Goal: Task Accomplishment & Management: Manage account settings

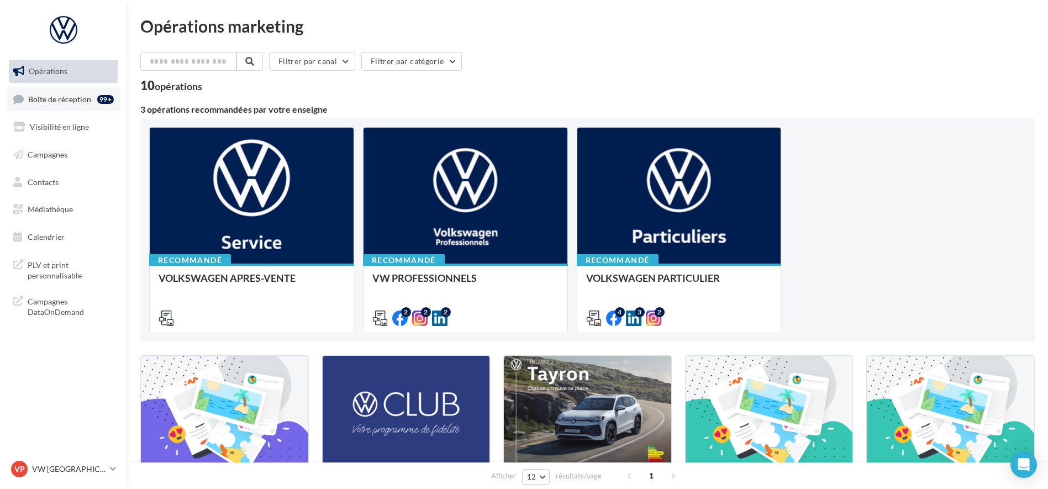
click at [69, 97] on span "Boîte de réception" at bounding box center [59, 98] width 63 height 9
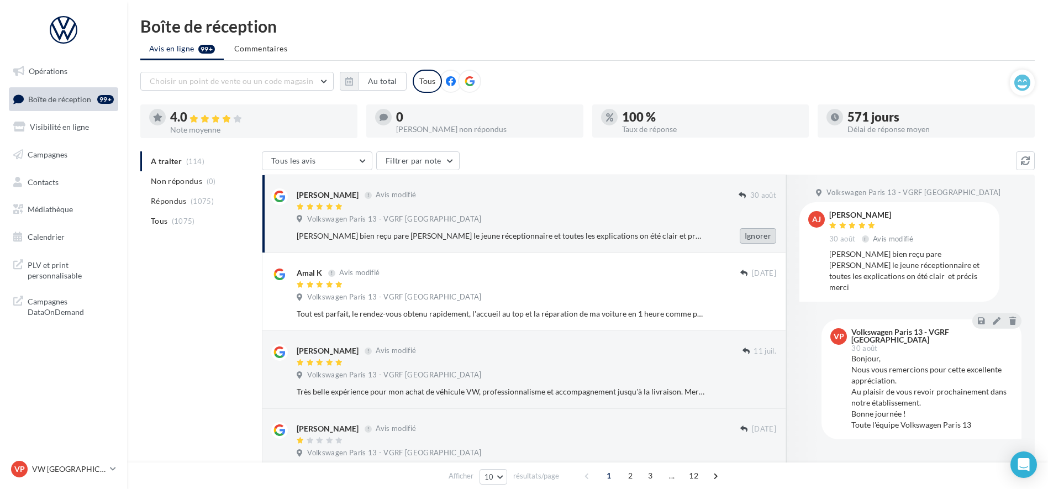
click at [750, 238] on button "Ignorer" at bounding box center [758, 235] width 36 height 15
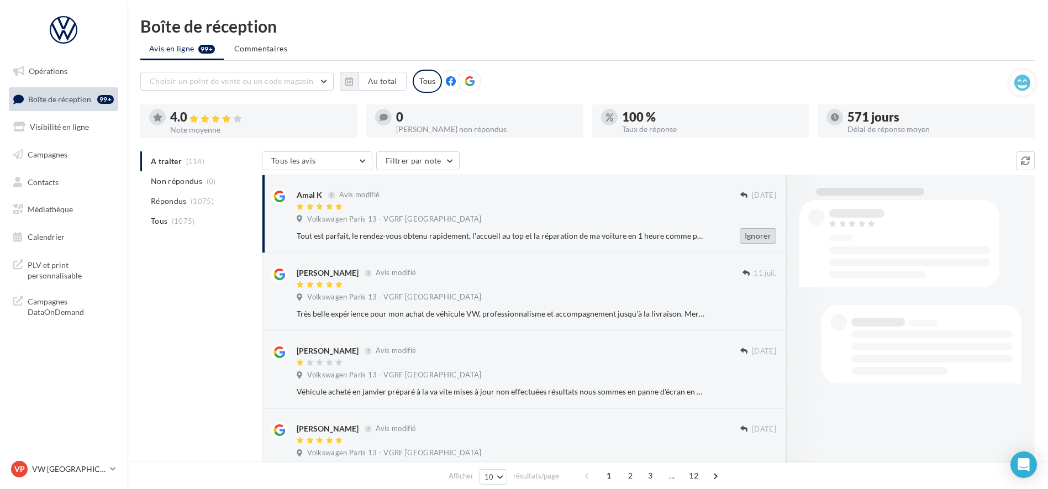
click at [750, 237] on button "Ignorer" at bounding box center [758, 235] width 36 height 15
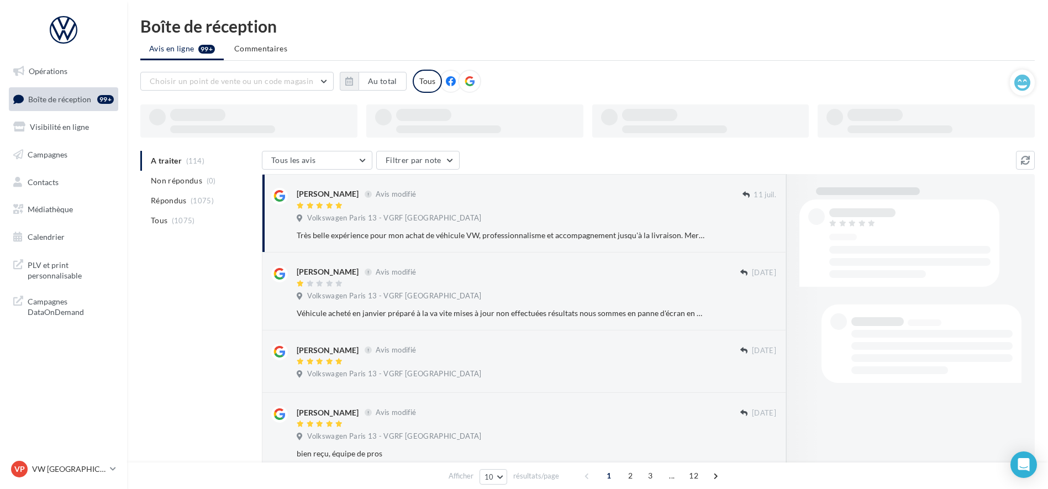
click at [750, 237] on button "Ignorer" at bounding box center [758, 235] width 36 height 15
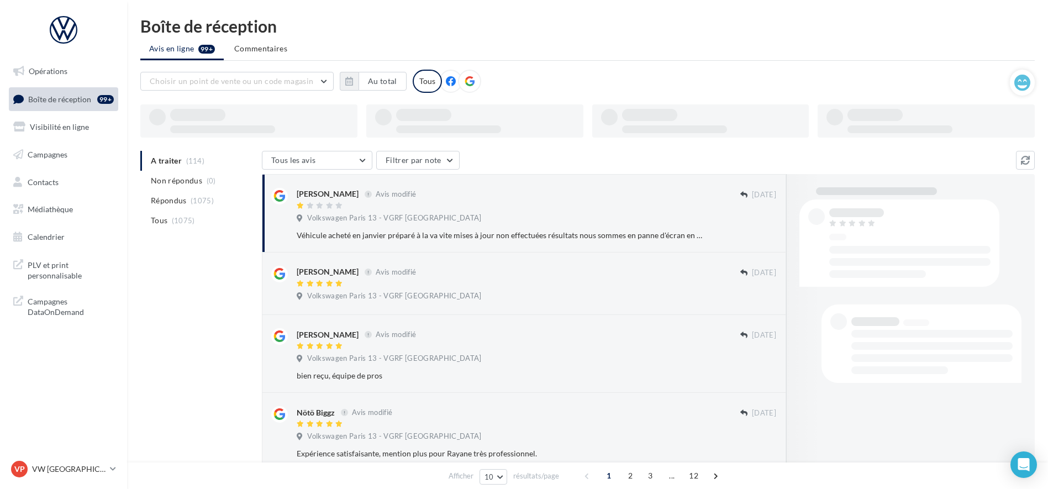
click at [750, 237] on button "Ignorer" at bounding box center [758, 235] width 36 height 15
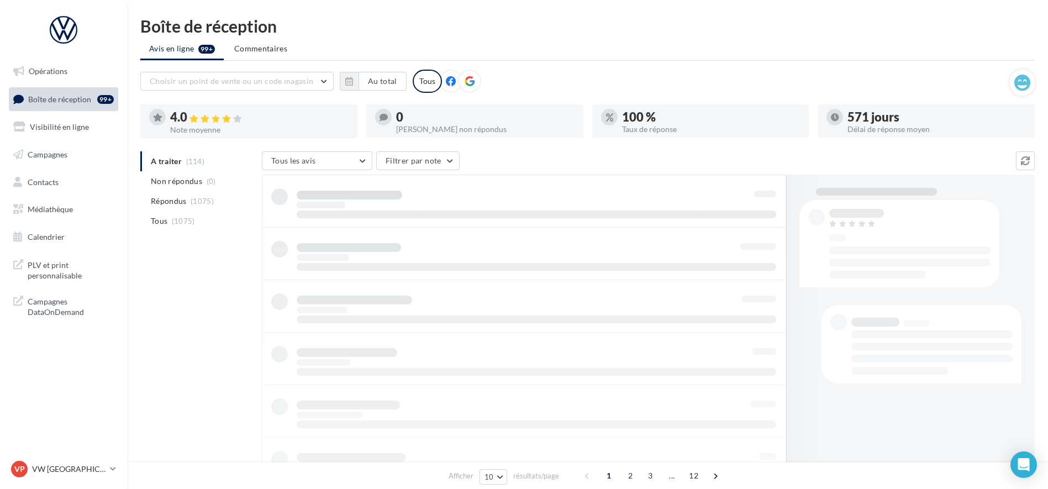
click at [750, 237] on div at bounding box center [524, 437] width 524 height 525
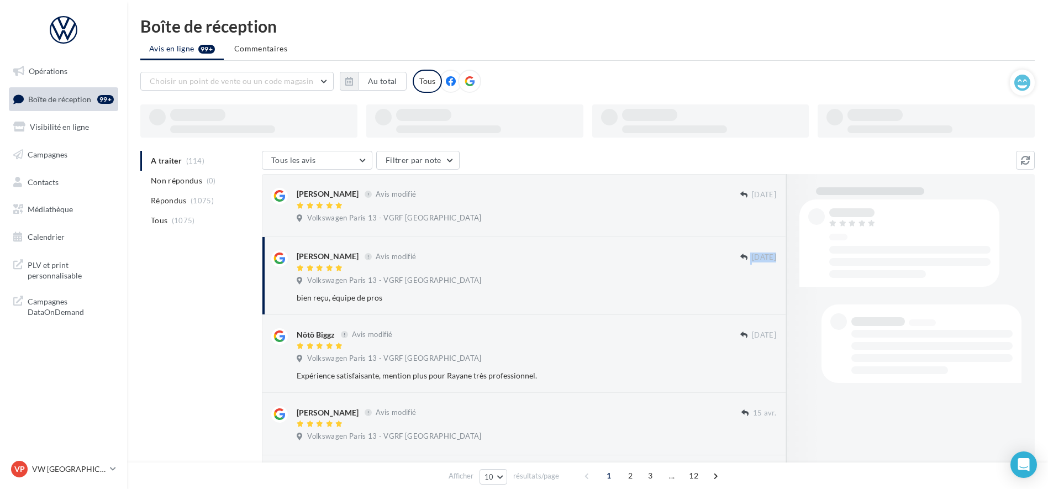
click at [750, 237] on div "Ignorer" at bounding box center [758, 220] width 54 height 33
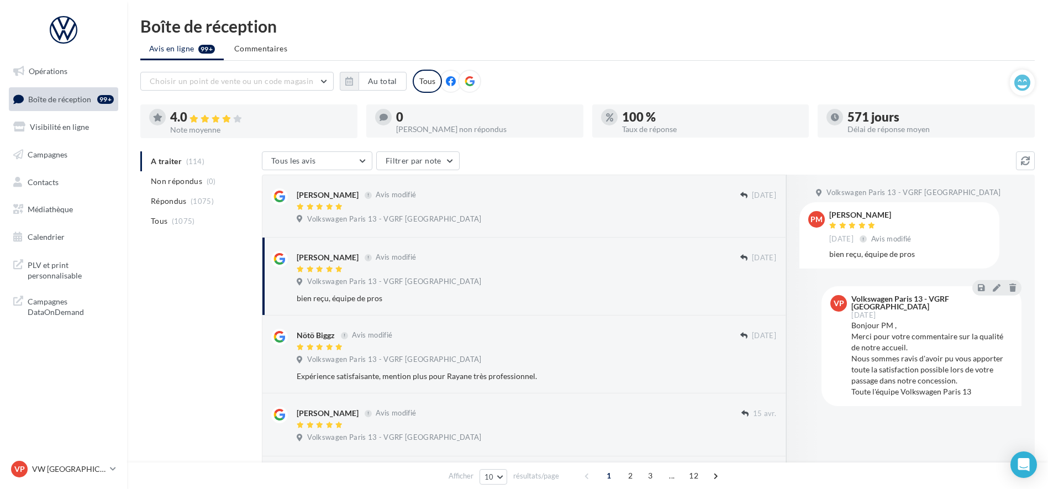
click at [750, 237] on div "Ignorer" at bounding box center [758, 220] width 54 height 33
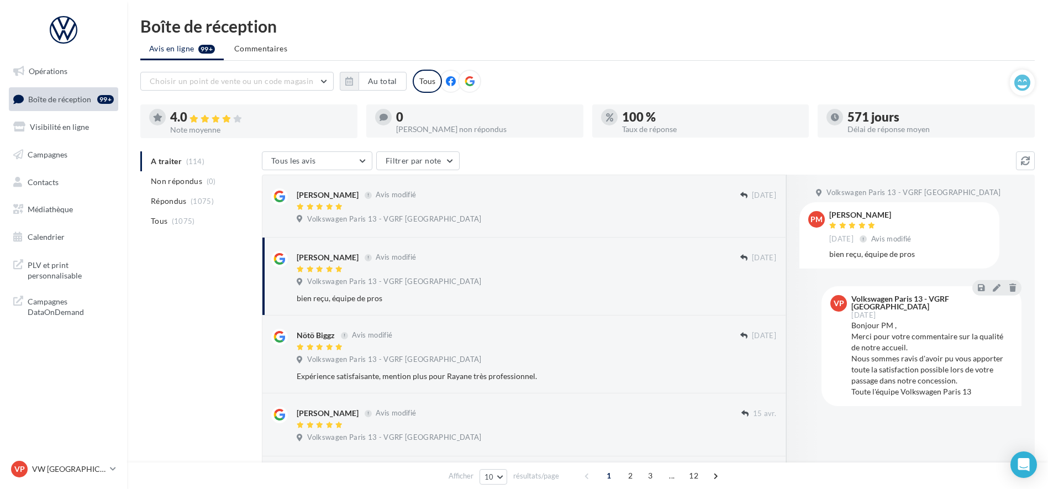
click at [750, 237] on div "Ignorer" at bounding box center [758, 220] width 54 height 33
click at [759, 225] on button "Ignorer" at bounding box center [758, 220] width 36 height 15
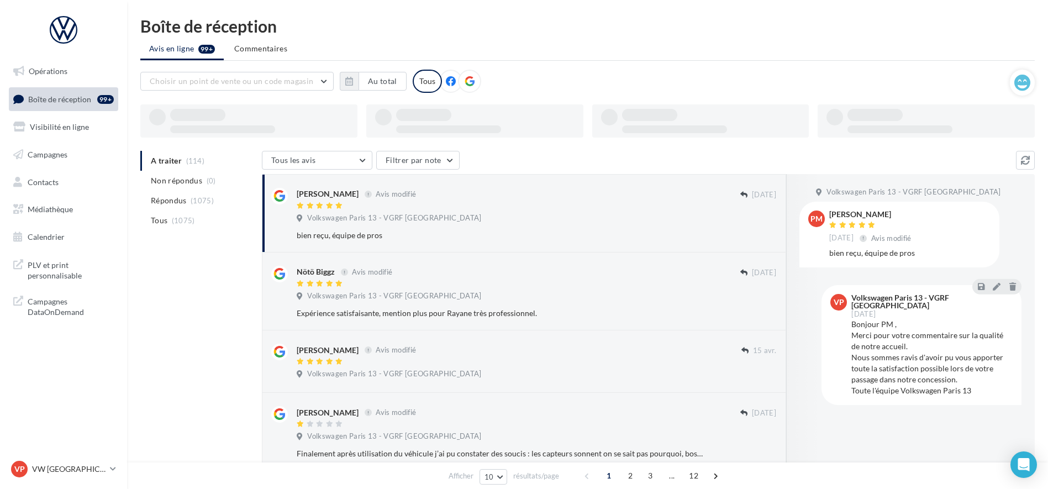
click at [759, 221] on div "Volkswagen Paris 13 - VGRF [GEOGRAPHIC_DATA]" at bounding box center [537, 219] width 480 height 12
click at [759, 221] on div "Volkswagen Paris 13 - VGRF [GEOGRAPHIC_DATA]" at bounding box center [537, 220] width 480 height 12
click at [757, 239] on button "Ignorer" at bounding box center [758, 235] width 36 height 15
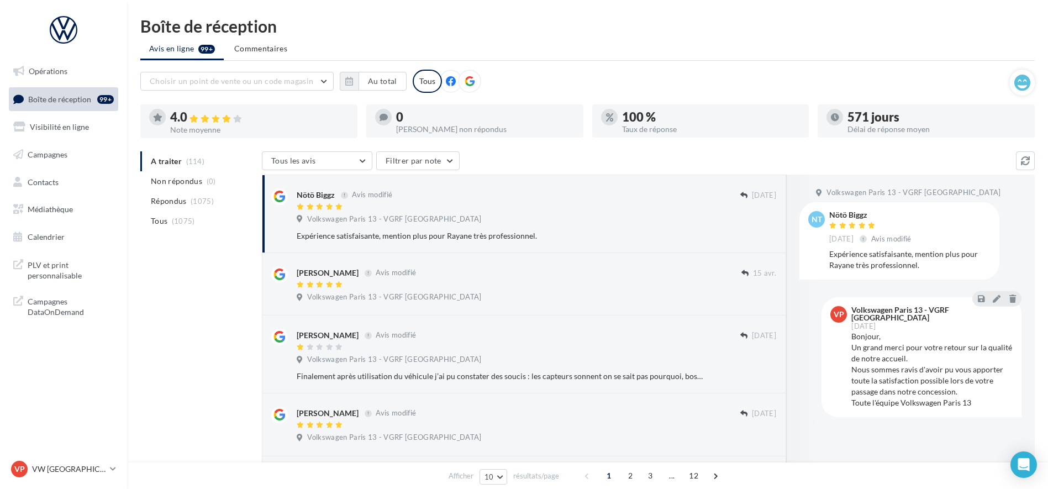
click at [757, 230] on button "Ignorer" at bounding box center [758, 235] width 36 height 15
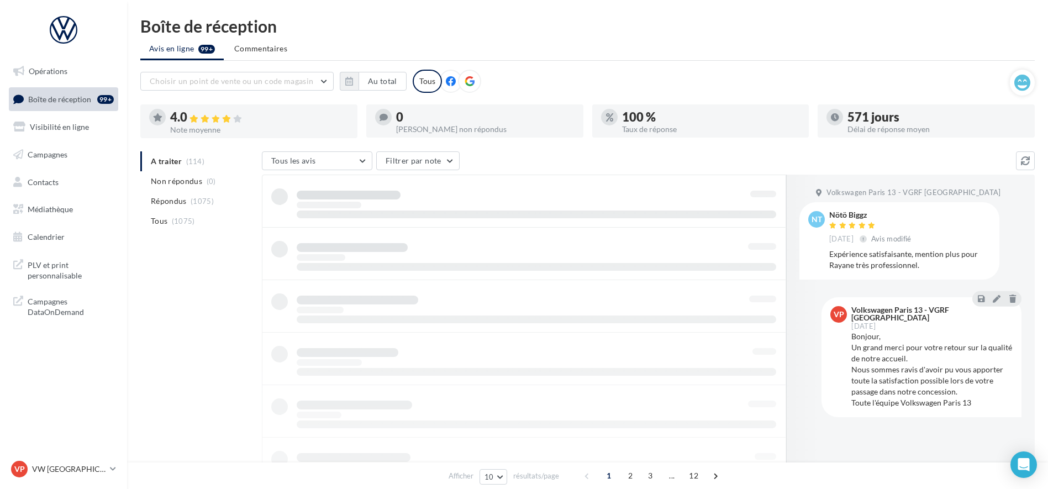
click at [757, 230] on div at bounding box center [524, 437] width 524 height 525
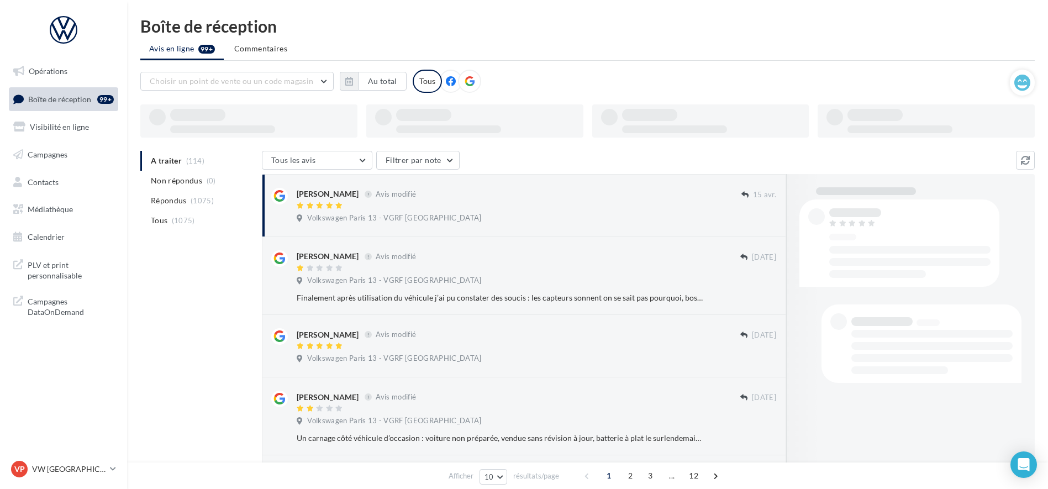
click at [757, 230] on div "Ignorer" at bounding box center [758, 219] width 54 height 33
click at [757, 230] on div "Ignorer" at bounding box center [758, 220] width 54 height 33
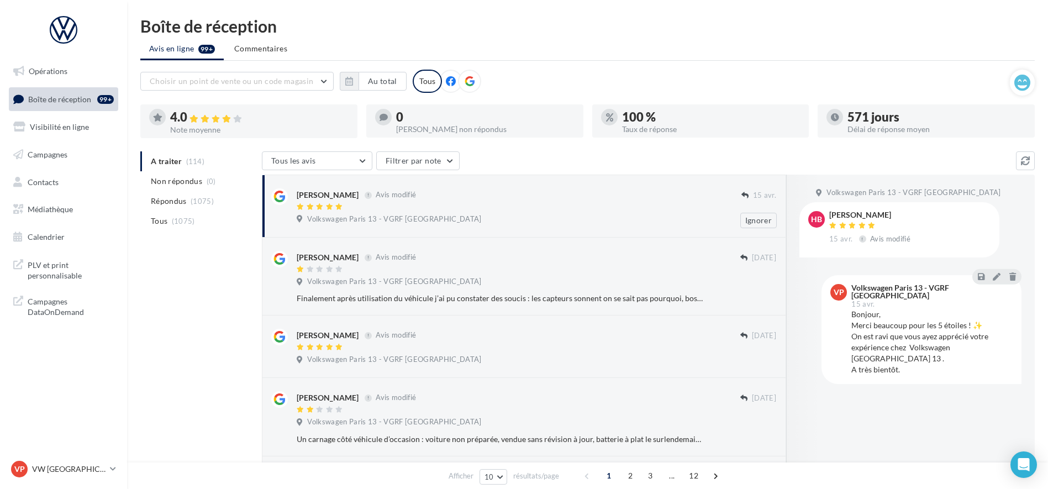
click at [756, 229] on div "Ignorer" at bounding box center [758, 220] width 54 height 33
click at [756, 221] on button "Ignorer" at bounding box center [758, 220] width 36 height 15
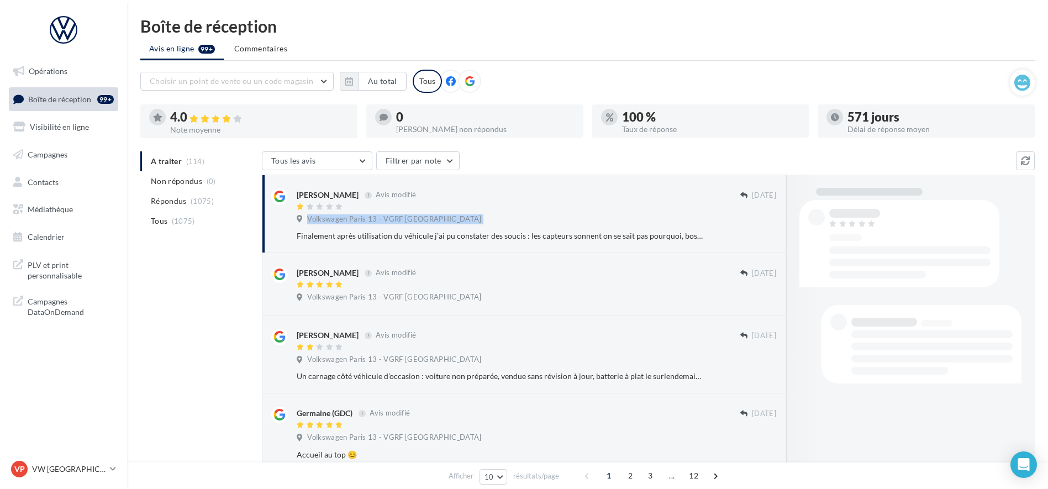
click at [756, 221] on div "Volkswagen Paris 13 - VGRF [GEOGRAPHIC_DATA]" at bounding box center [537, 220] width 480 height 12
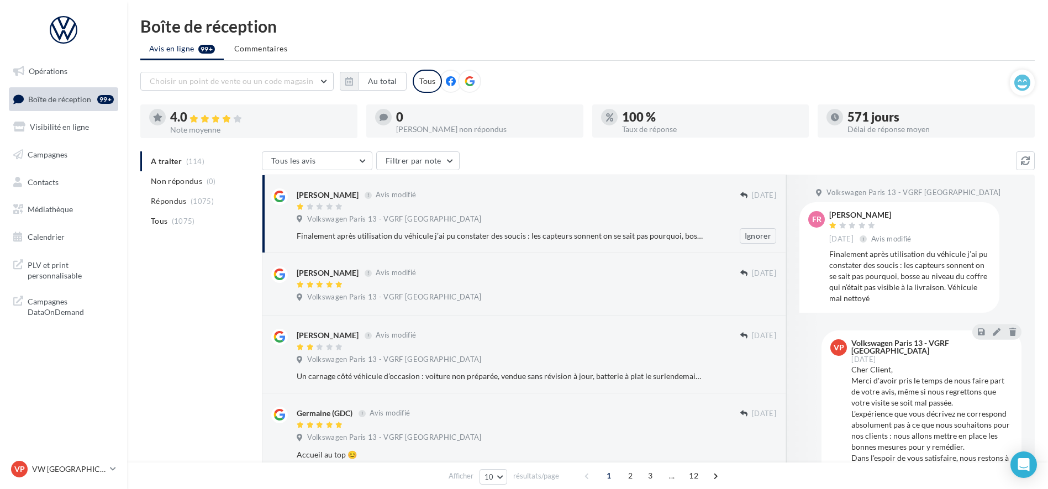
click at [756, 227] on div "[PERSON_NAME] Avis modifié [DATE] Volkswagen [GEOGRAPHIC_DATA] 13 - VGRF Grand …" at bounding box center [537, 215] width 480 height 55
click at [754, 231] on button "Ignorer" at bounding box center [758, 235] width 36 height 15
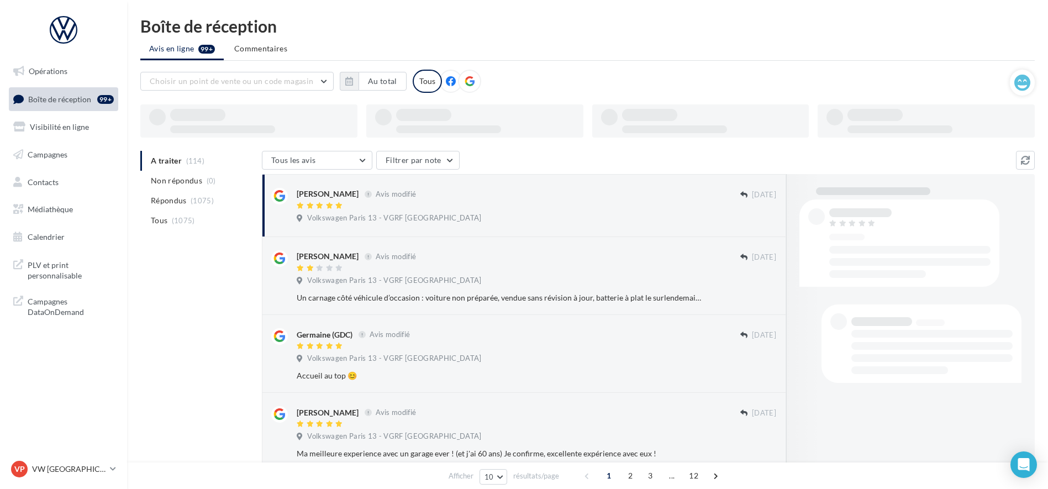
click at [754, 231] on div "Ignorer" at bounding box center [758, 219] width 54 height 33
click at [754, 231] on div "Ignorer" at bounding box center [758, 220] width 54 height 33
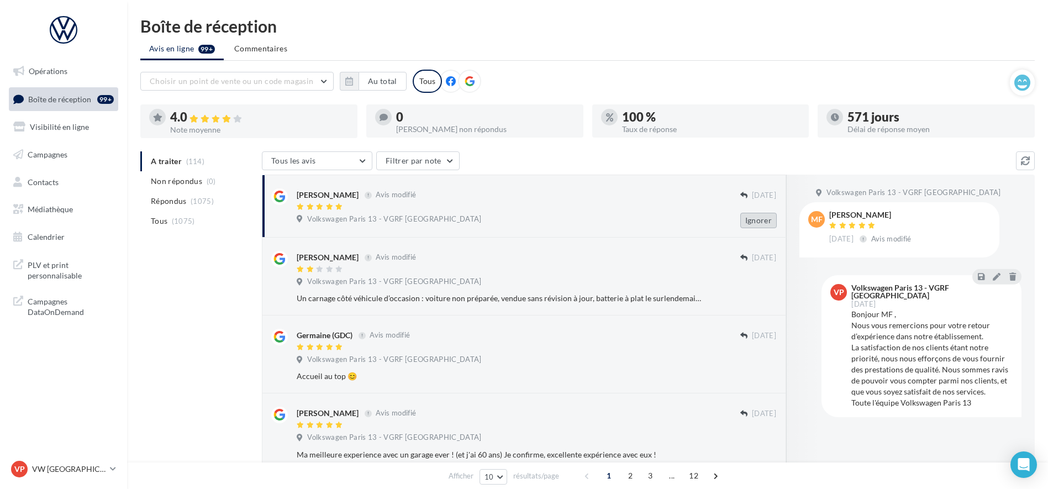
click at [756, 217] on button "Ignorer" at bounding box center [758, 220] width 36 height 15
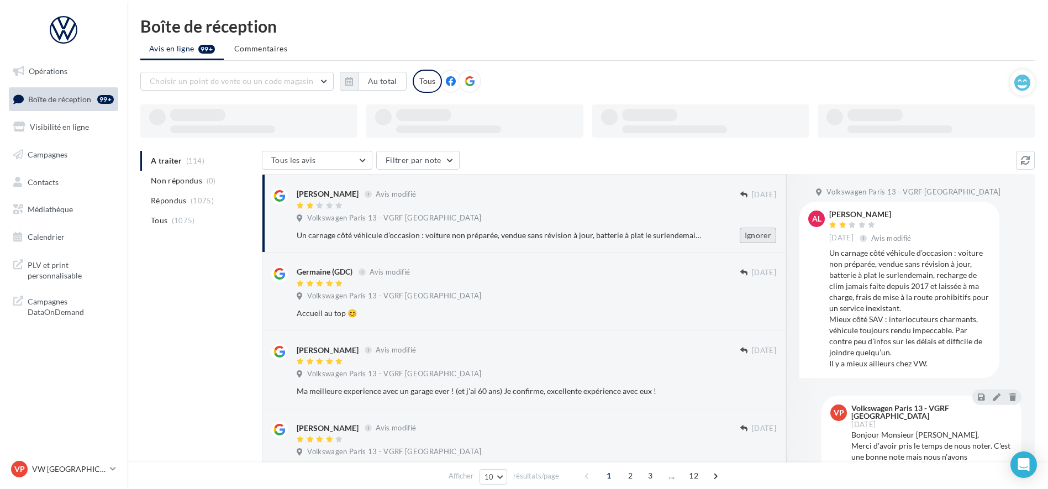
click at [745, 239] on button "Ignorer" at bounding box center [758, 235] width 36 height 15
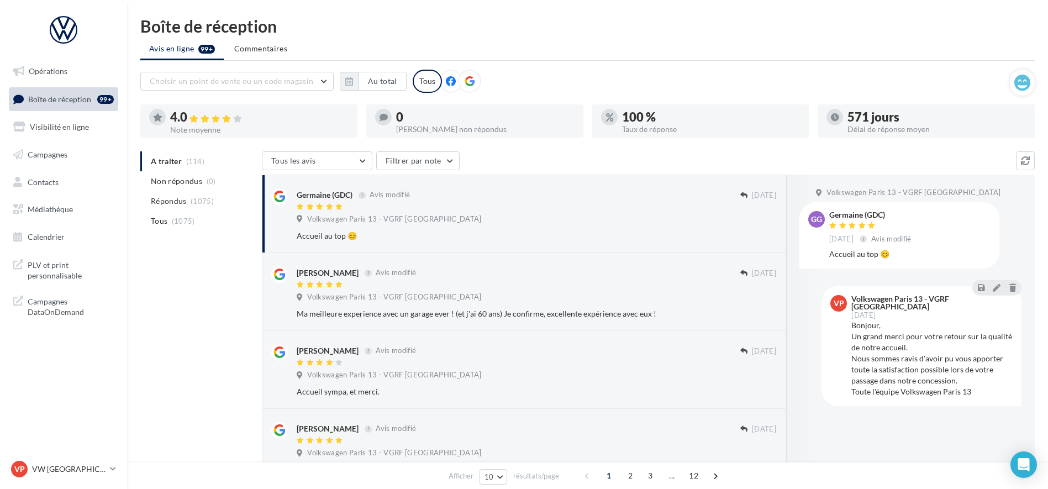
click at [833, 29] on div "Boîte de réception" at bounding box center [587, 26] width 894 height 17
click at [98, 465] on div "VP VW PARIS 13 vw-par13-mon" at bounding box center [58, 469] width 94 height 17
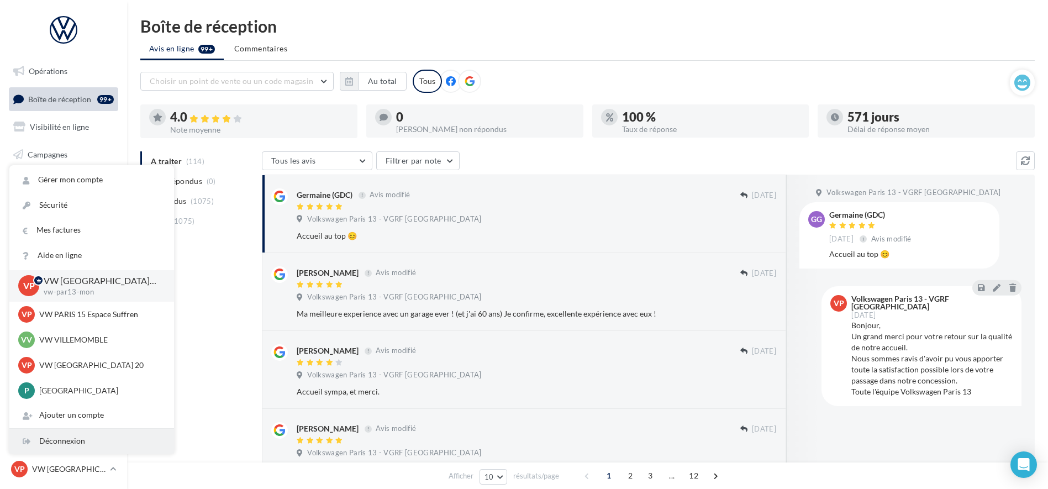
click at [61, 445] on div "Déconnexion" at bounding box center [91, 441] width 165 height 25
